Goal: Obtain resource: Obtain resource

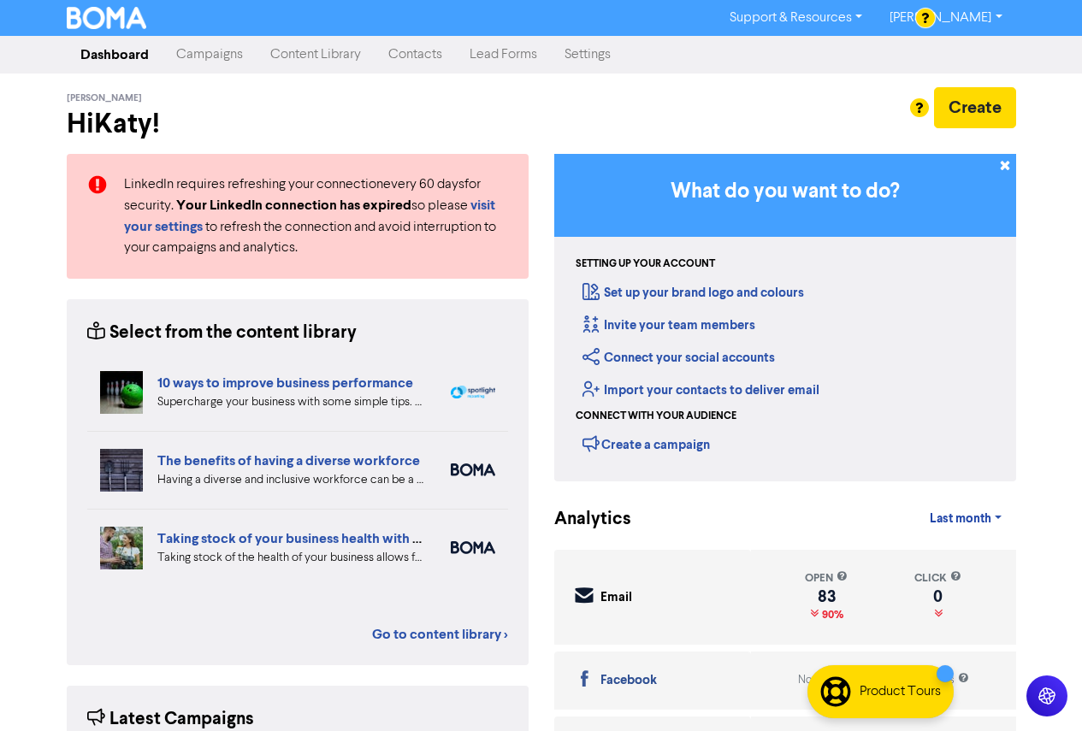
click at [334, 64] on link "Content Library" at bounding box center [316, 55] width 118 height 34
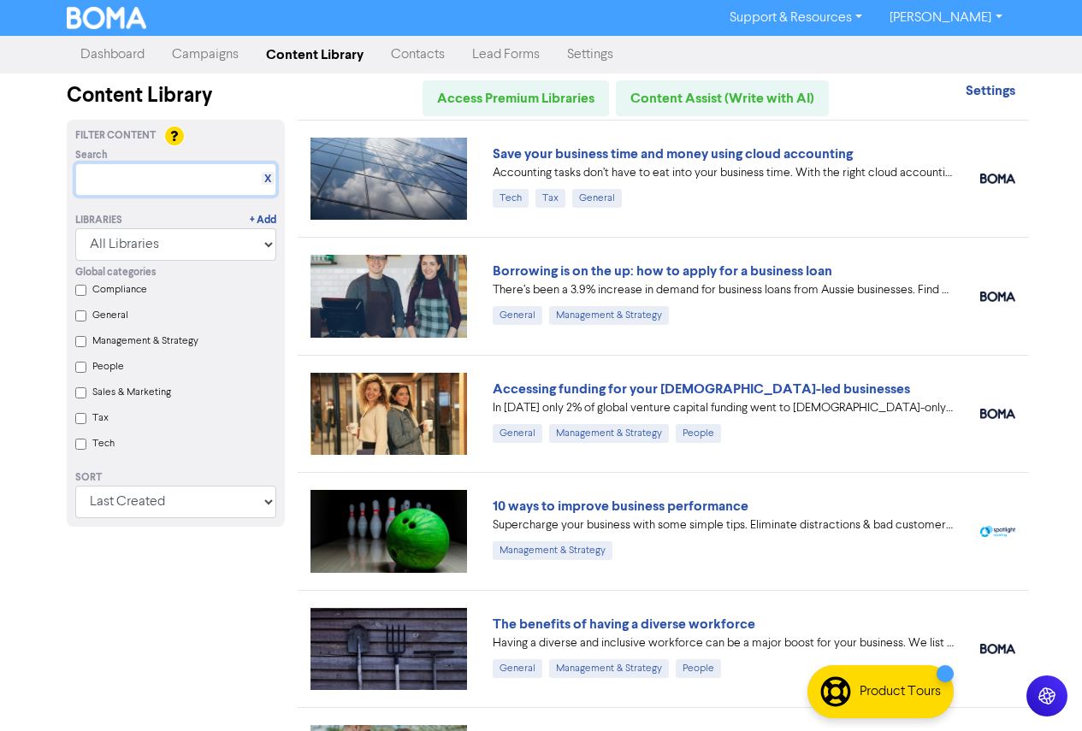
click at [154, 168] on input "text" at bounding box center [175, 179] width 201 height 32
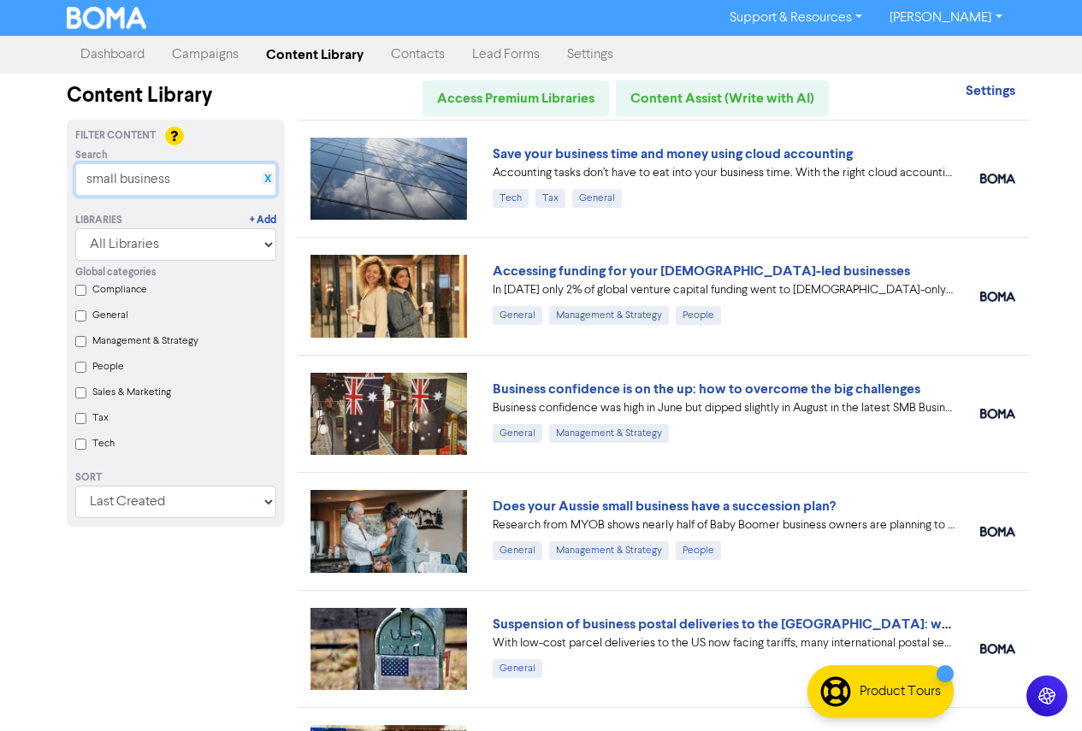
type input "small business"
click at [264, 176] on link "X" at bounding box center [267, 179] width 7 height 13
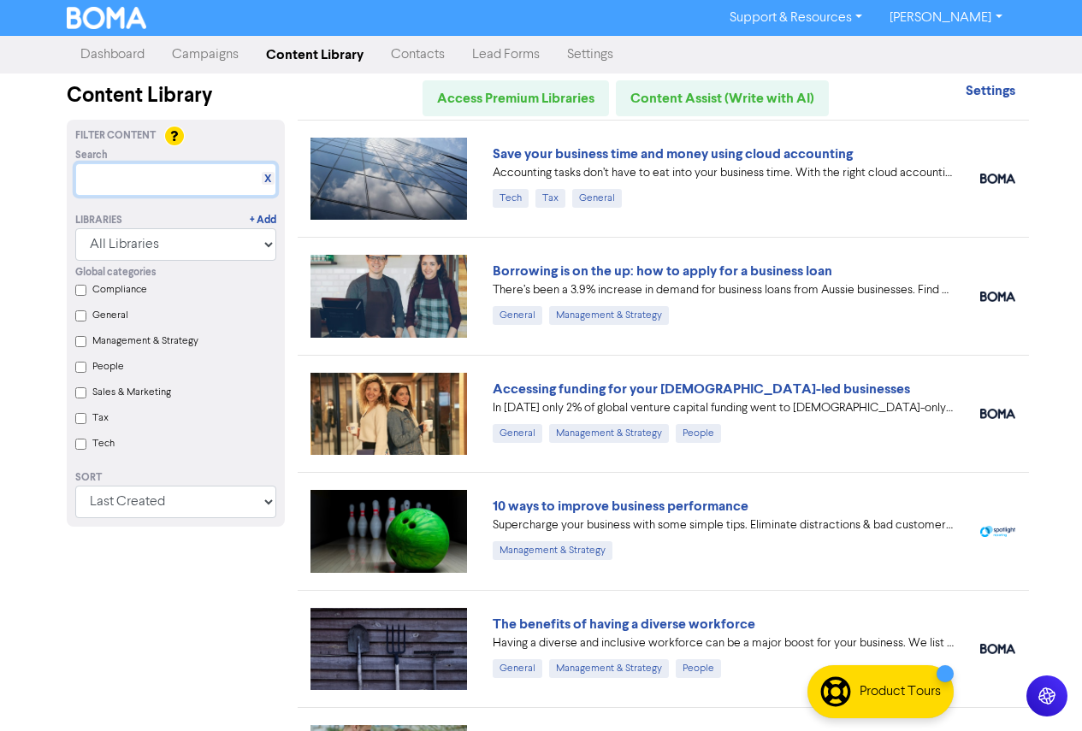
click at [190, 185] on input "text" at bounding box center [175, 179] width 201 height 32
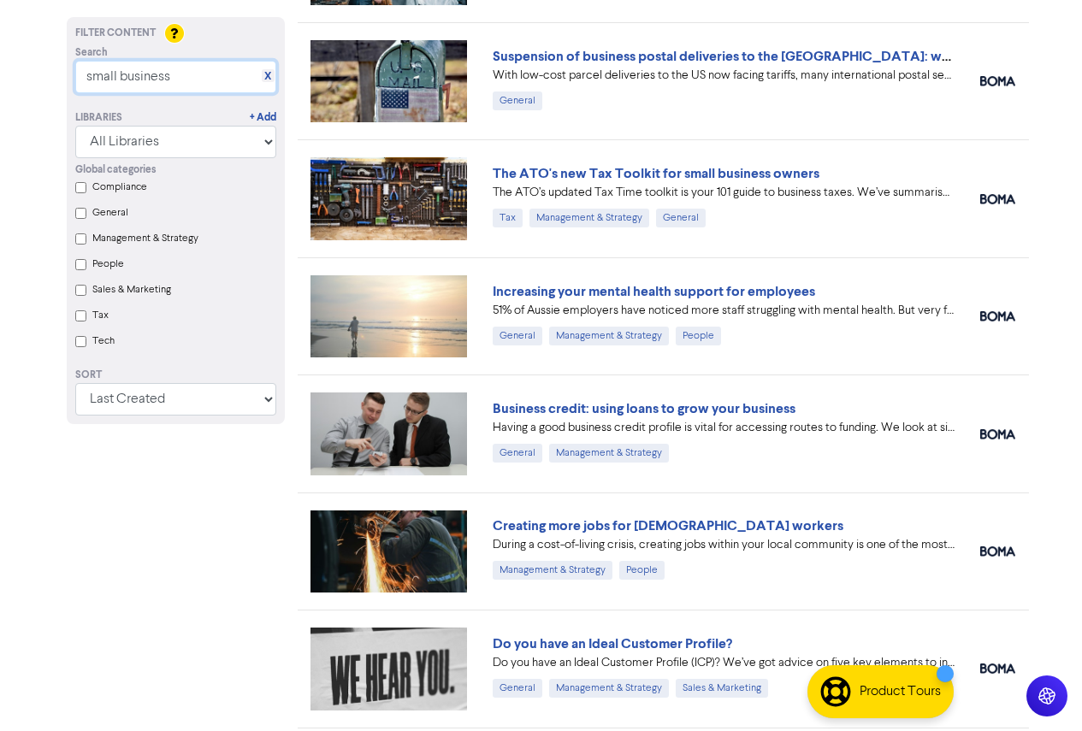
scroll to position [599, 0]
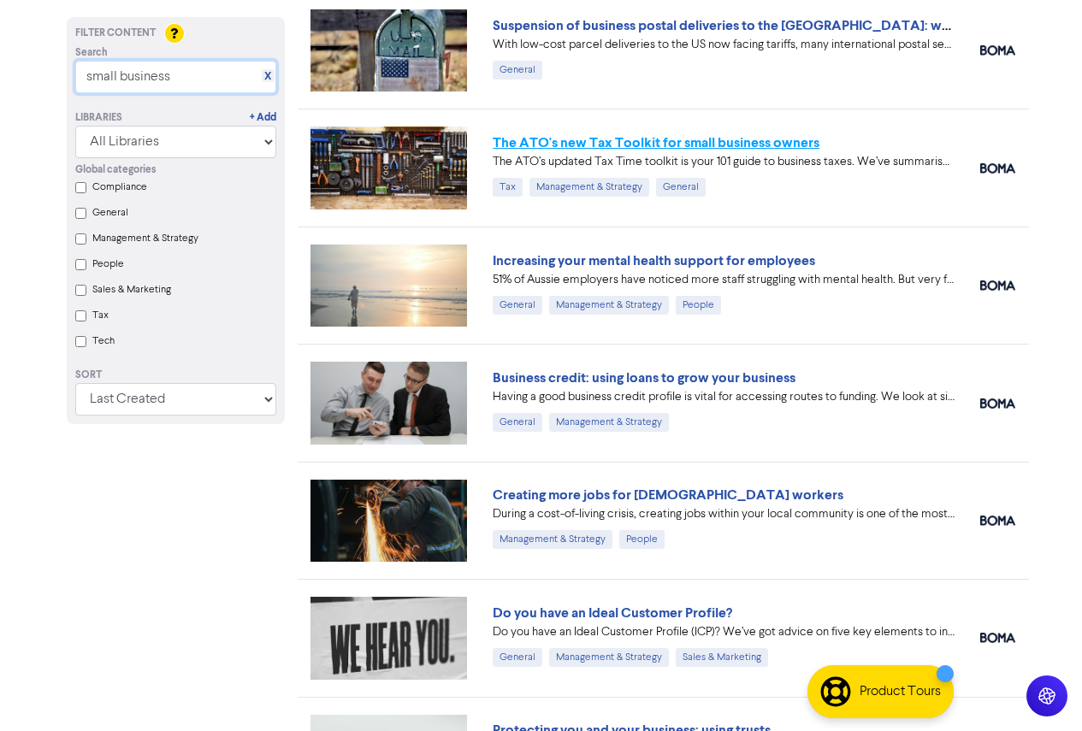
type input "small business"
click at [717, 140] on link "The ATO's new Tax Toolkit for small business owners" at bounding box center [656, 142] width 327 height 17
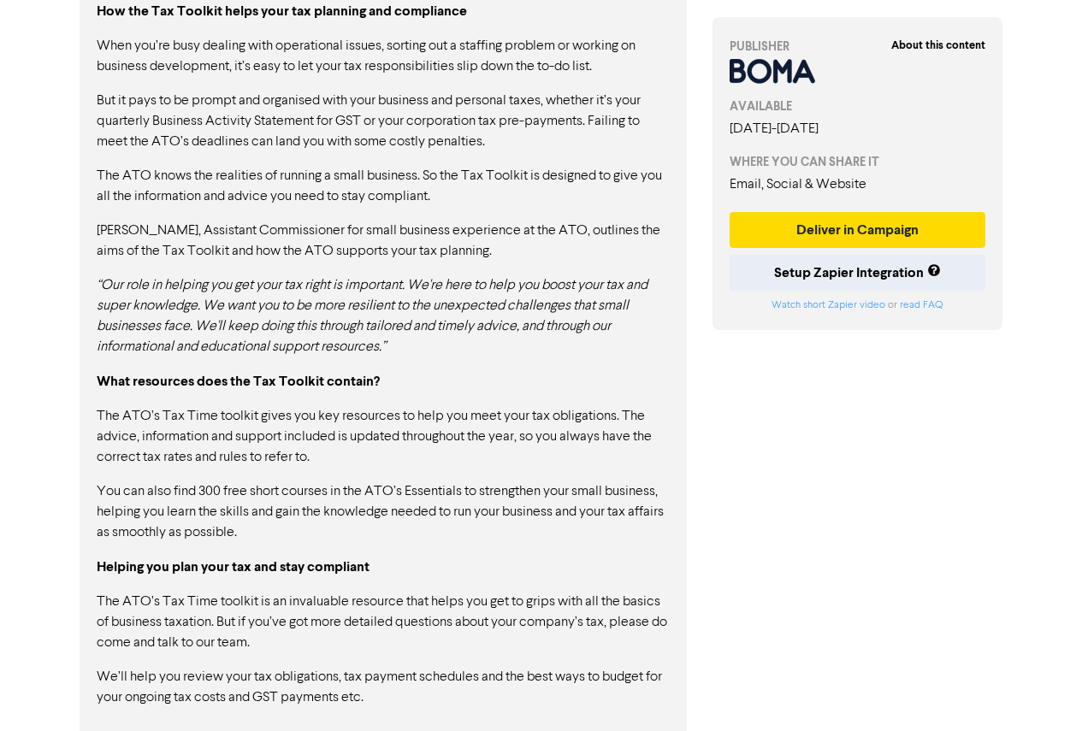
scroll to position [1133, 0]
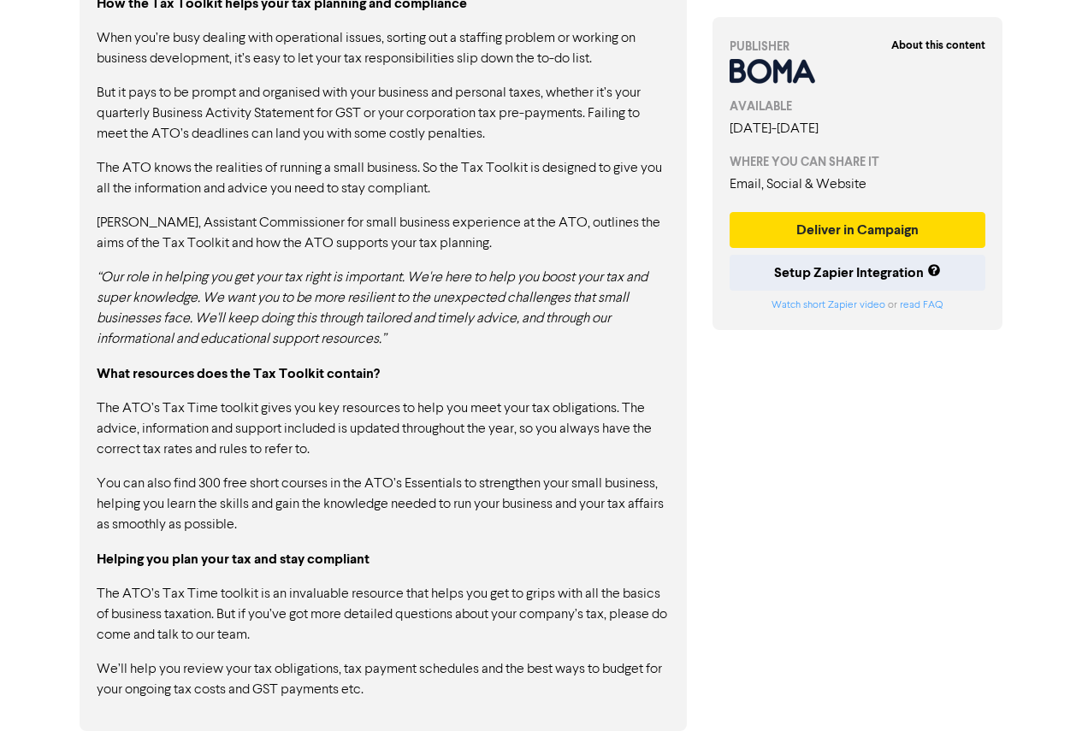
drag, startPoint x: 410, startPoint y: 705, endPoint x: 122, endPoint y: 383, distance: 431.2
click at [74, 552] on div "CONTENT Copy Full Content Text Copy Full Content Code As an entrepreneur, one i…" at bounding box center [383, 244] width 633 height 974
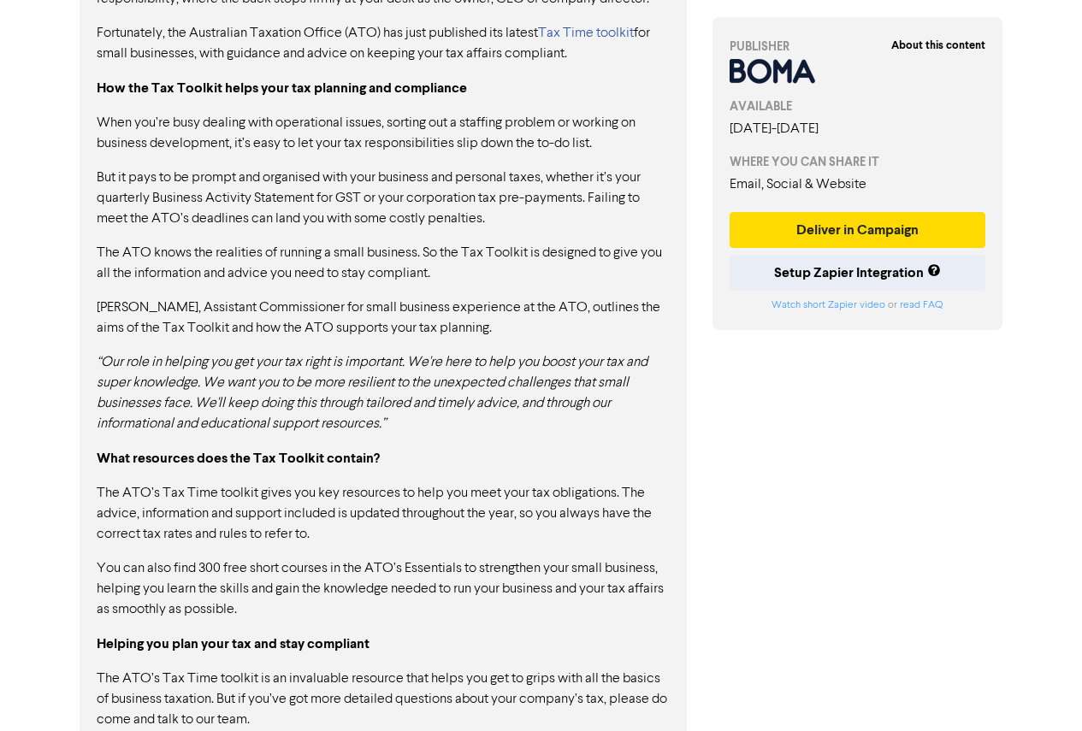
scroll to position [791, 0]
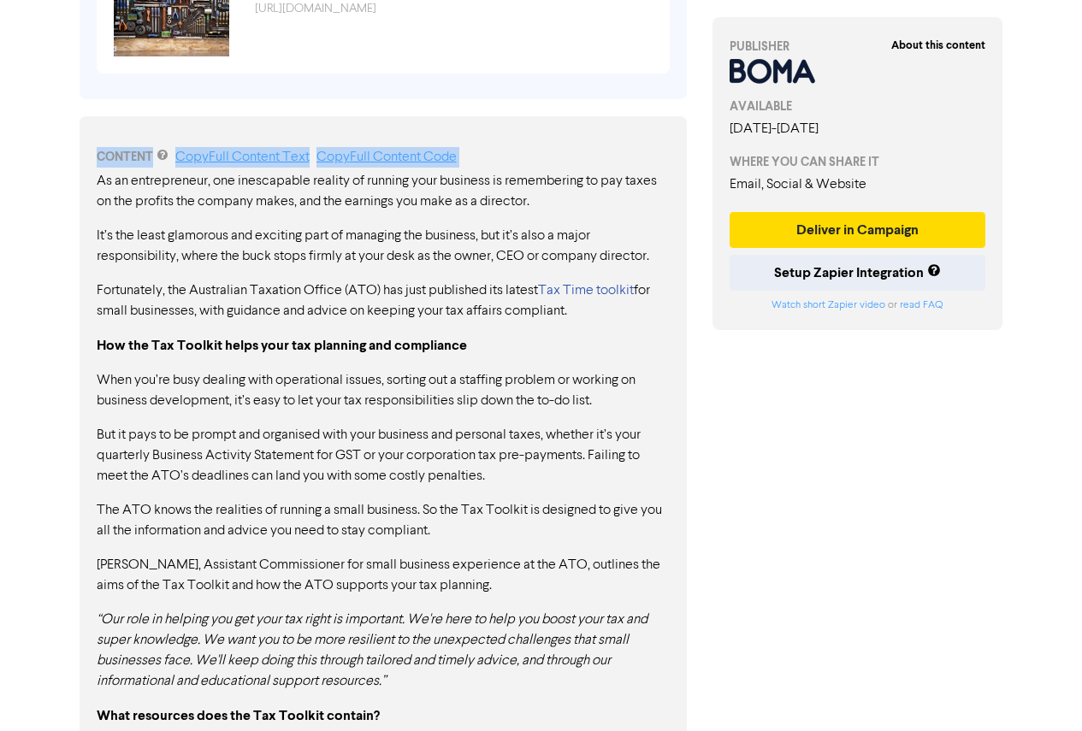
drag, startPoint x: 93, startPoint y: 145, endPoint x: 246, endPoint y: 190, distance: 159.4
click at [246, 190] on div "CONTENT Copy Full Content Text Copy Full Content Code As an entrepreneur, one i…" at bounding box center [383, 594] width 607 height 957
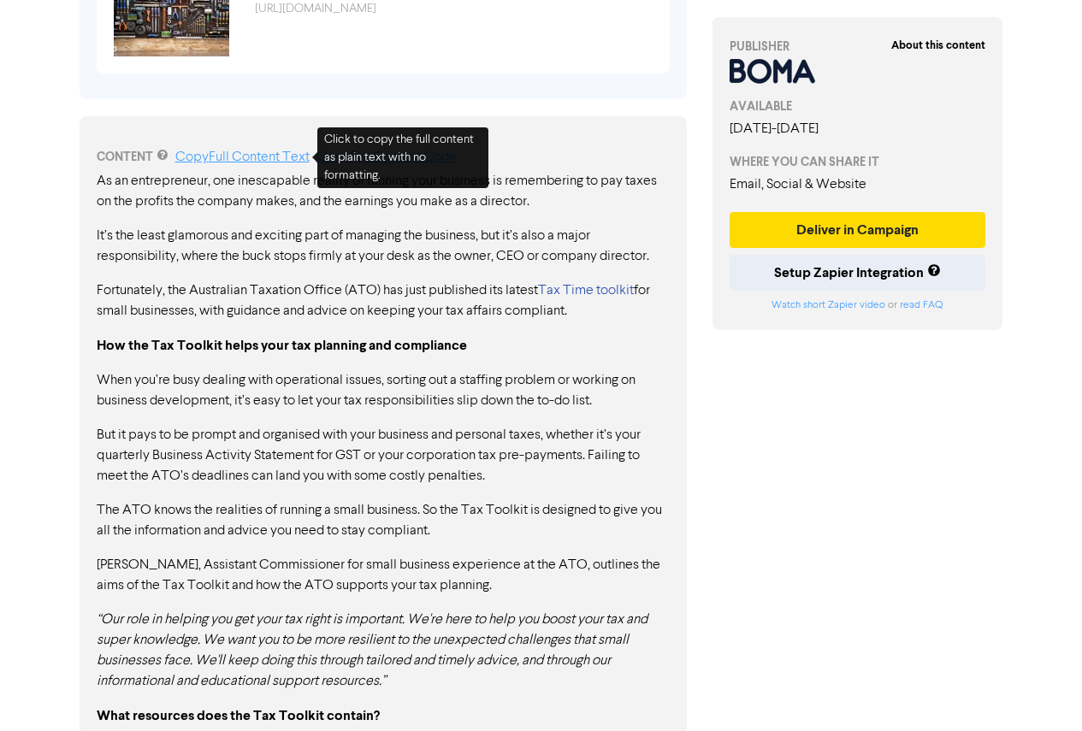
click at [243, 151] on link "Copy Full Content Text" at bounding box center [242, 158] width 134 height 14
